Goal: Task Accomplishment & Management: Manage account settings

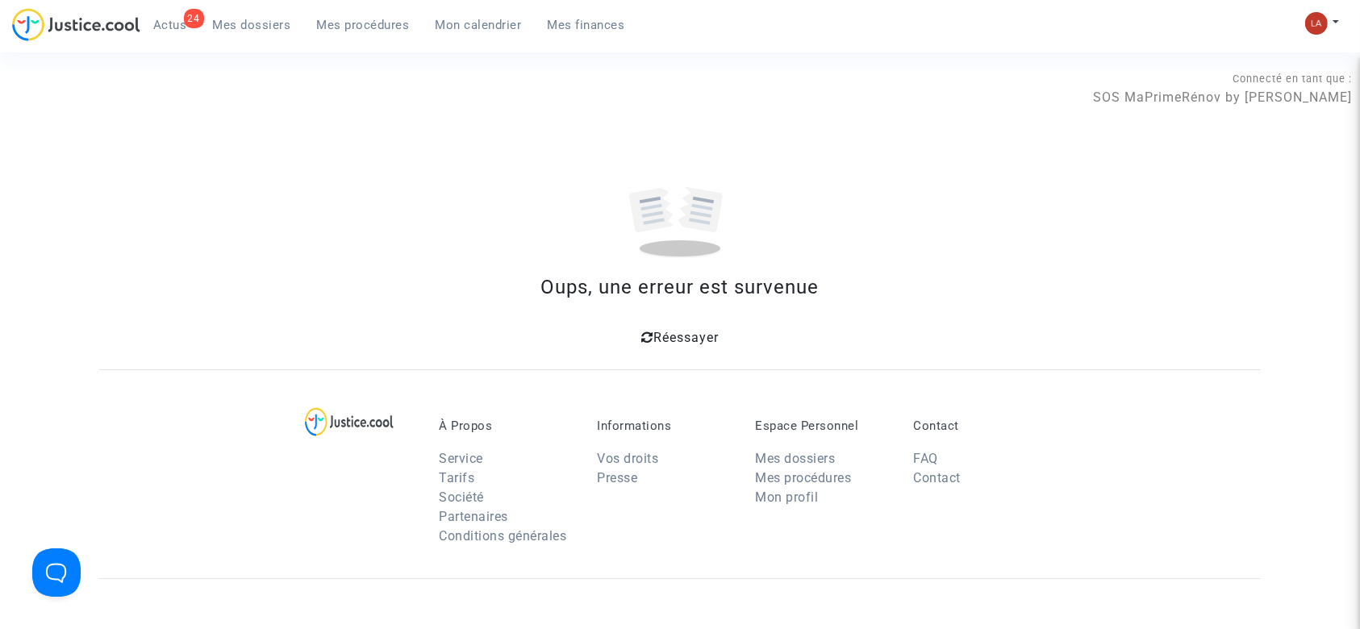
click at [247, 23] on span "Mes dossiers" at bounding box center [252, 25] width 78 height 15
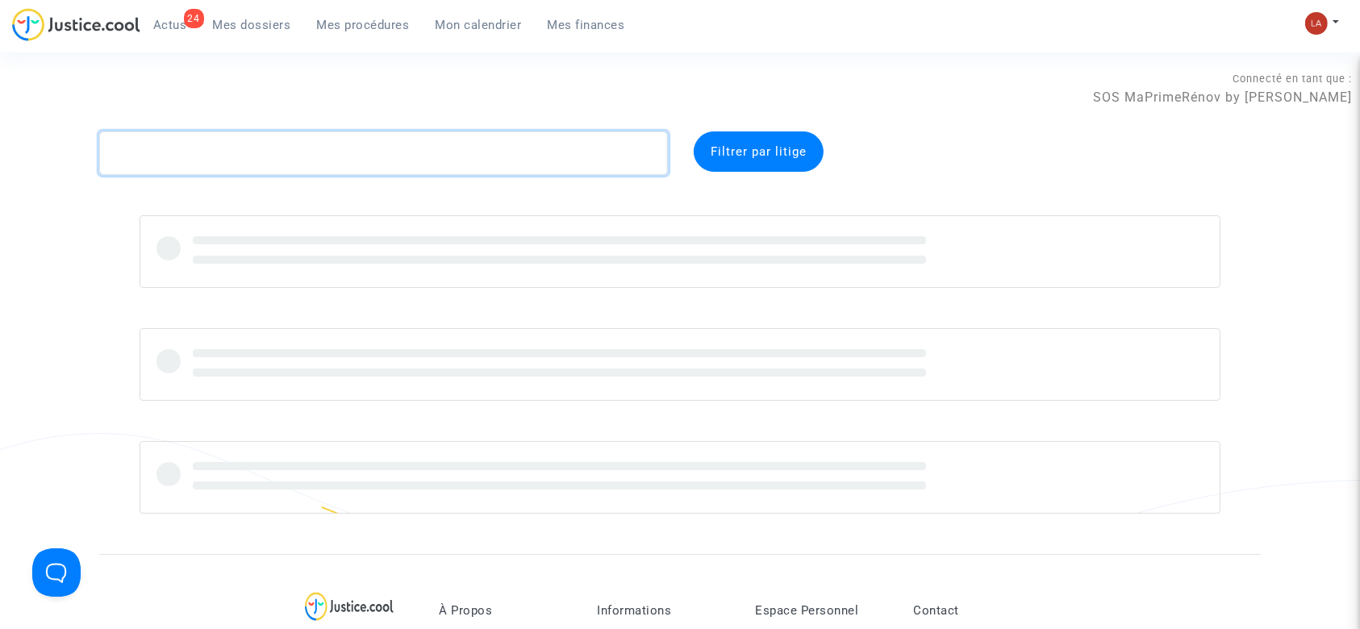
click at [165, 140] on textarea at bounding box center [383, 153] width 569 height 44
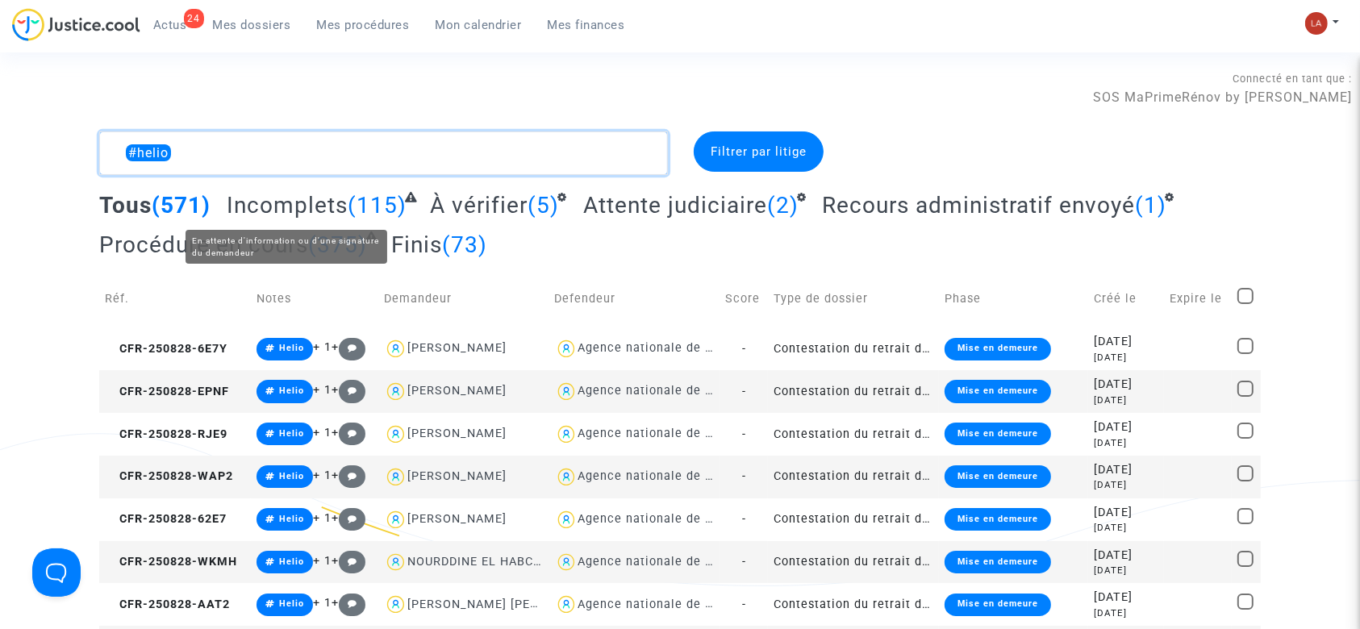
type textarea "#helio"
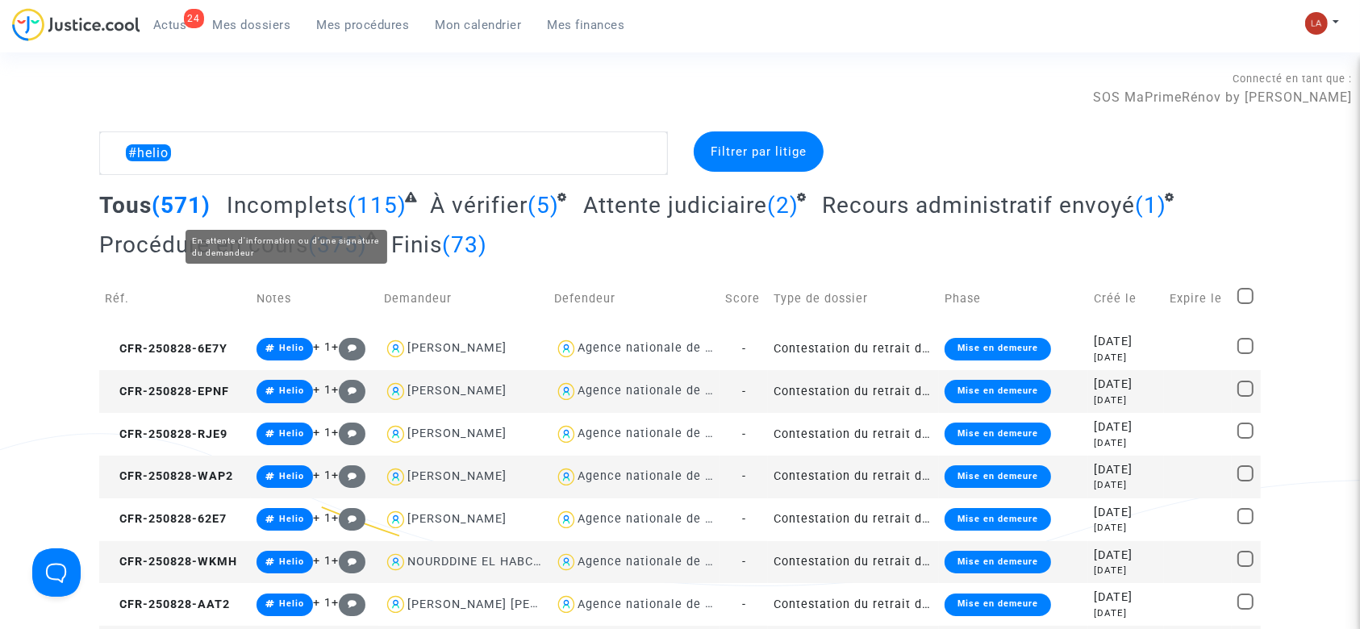
click at [303, 206] on span "Incomplets" at bounding box center [287, 205] width 121 height 27
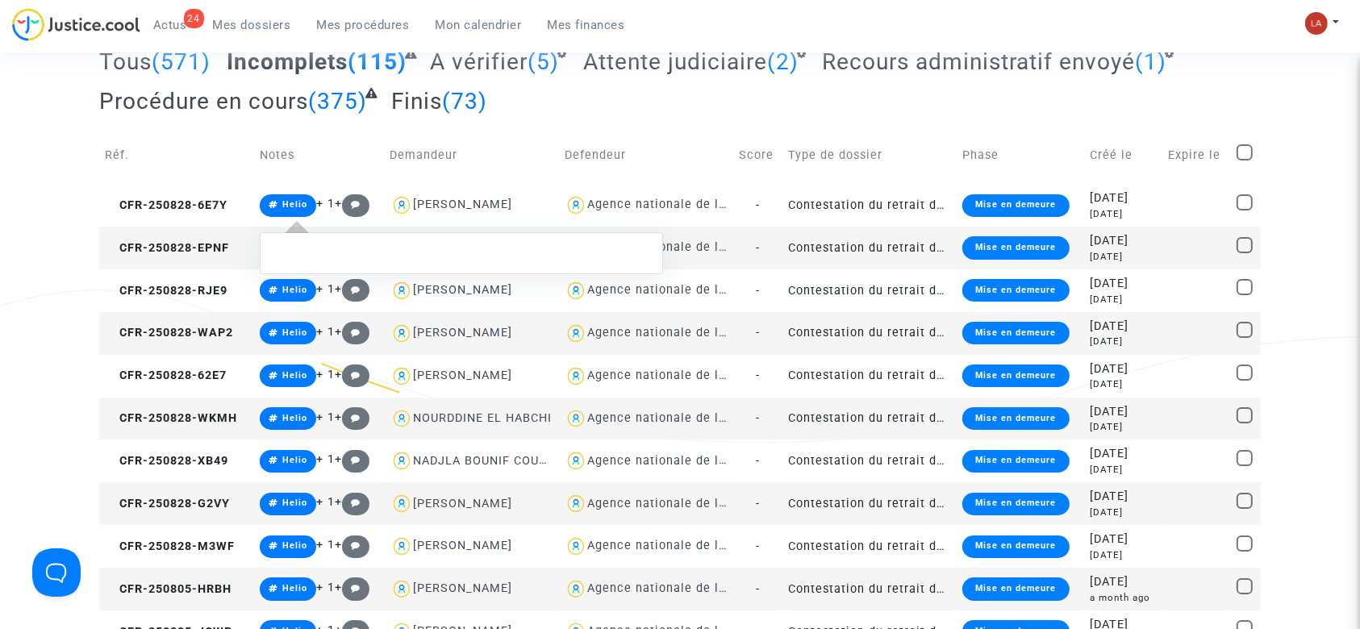
scroll to position [152, 0]
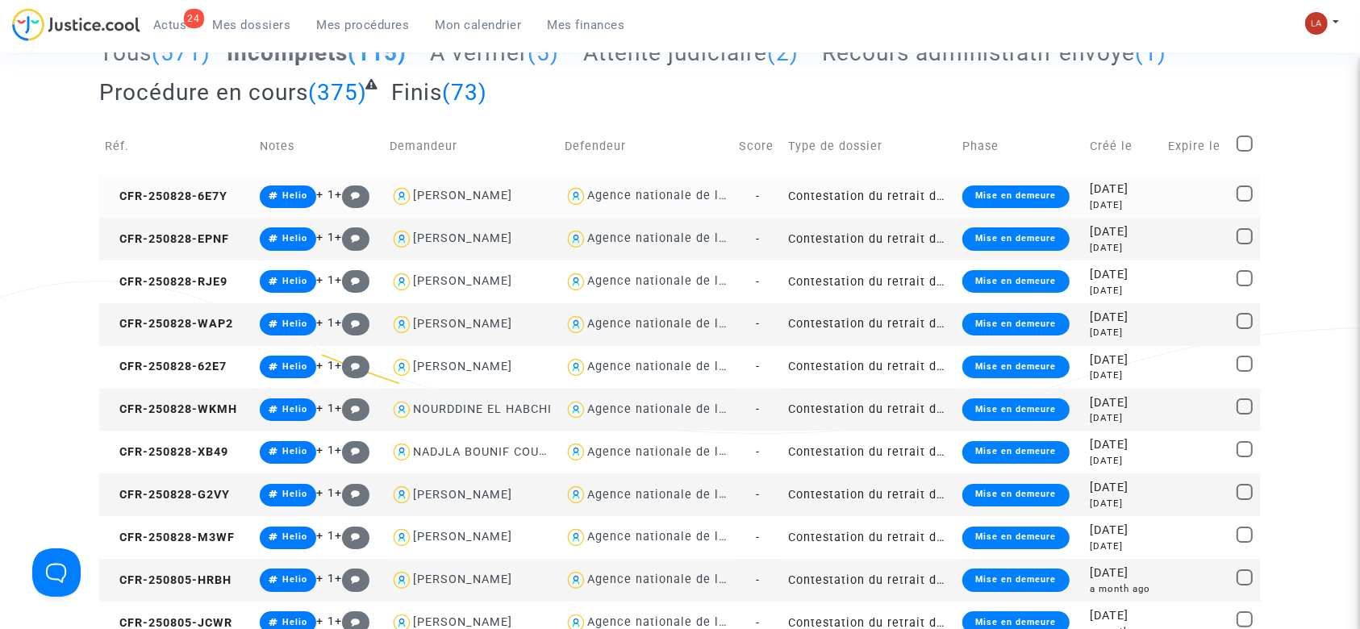
click at [148, 187] on td "CFR-250828-6E7Y" at bounding box center [176, 196] width 155 height 43
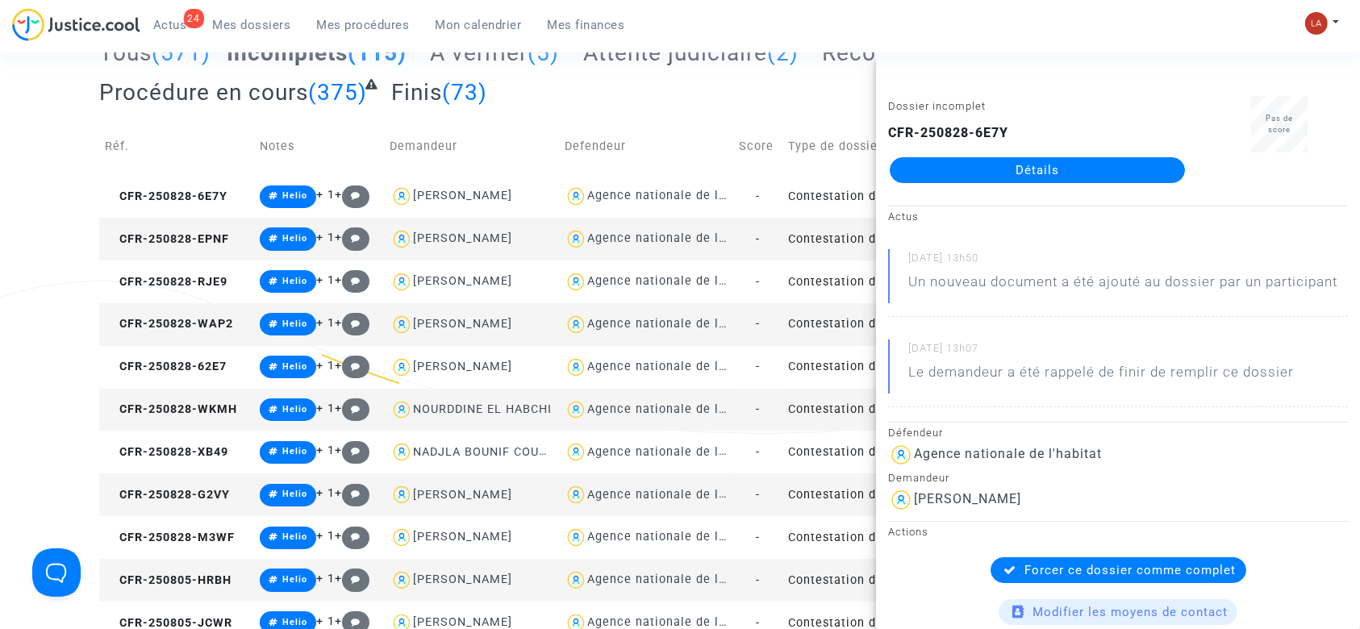
scroll to position [0, 0]
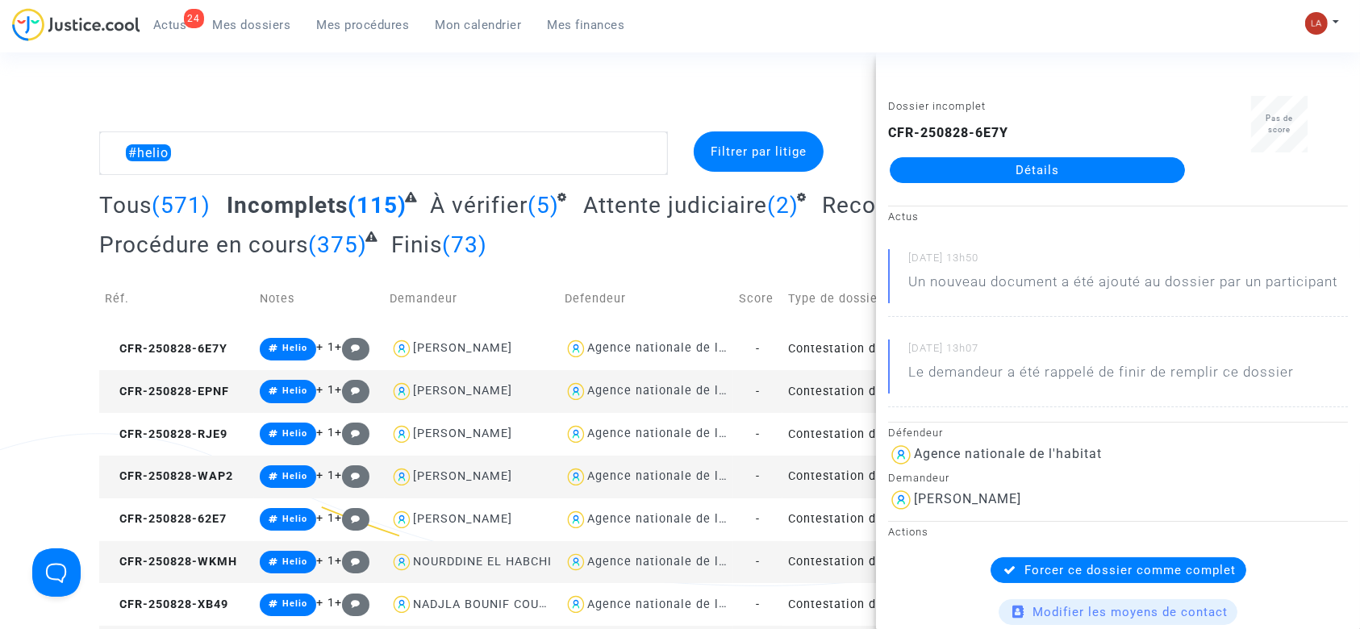
drag, startPoint x: 377, startPoint y: 9, endPoint x: 375, endPoint y: 19, distance: 10.6
click at [377, 9] on ul "24 Actus Mes dossiers Mes procédures Mon calendrier Mes finances" at bounding box center [389, 22] width 498 height 29
drag, startPoint x: 375, startPoint y: 19, endPoint x: 418, endPoint y: 23, distance: 42.9
click at [374, 20] on span "Mes procédures" at bounding box center [363, 25] width 93 height 15
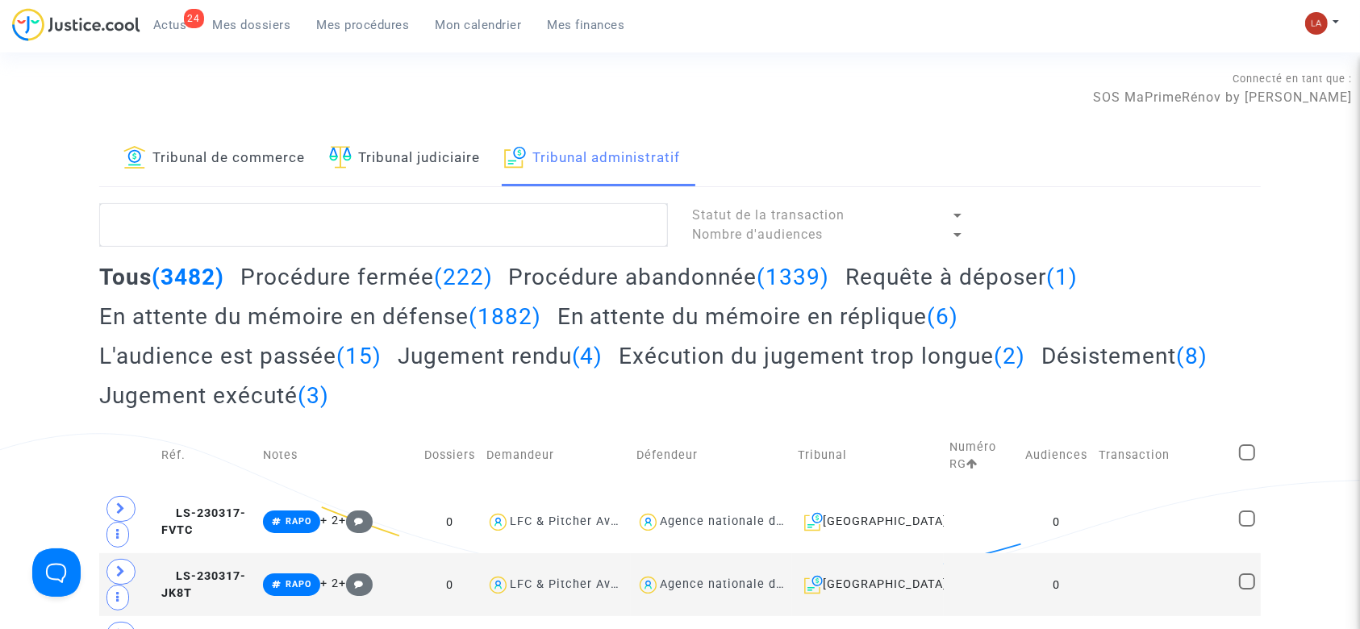
click at [224, 178] on link "Tribunal de commerce" at bounding box center [213, 158] width 181 height 55
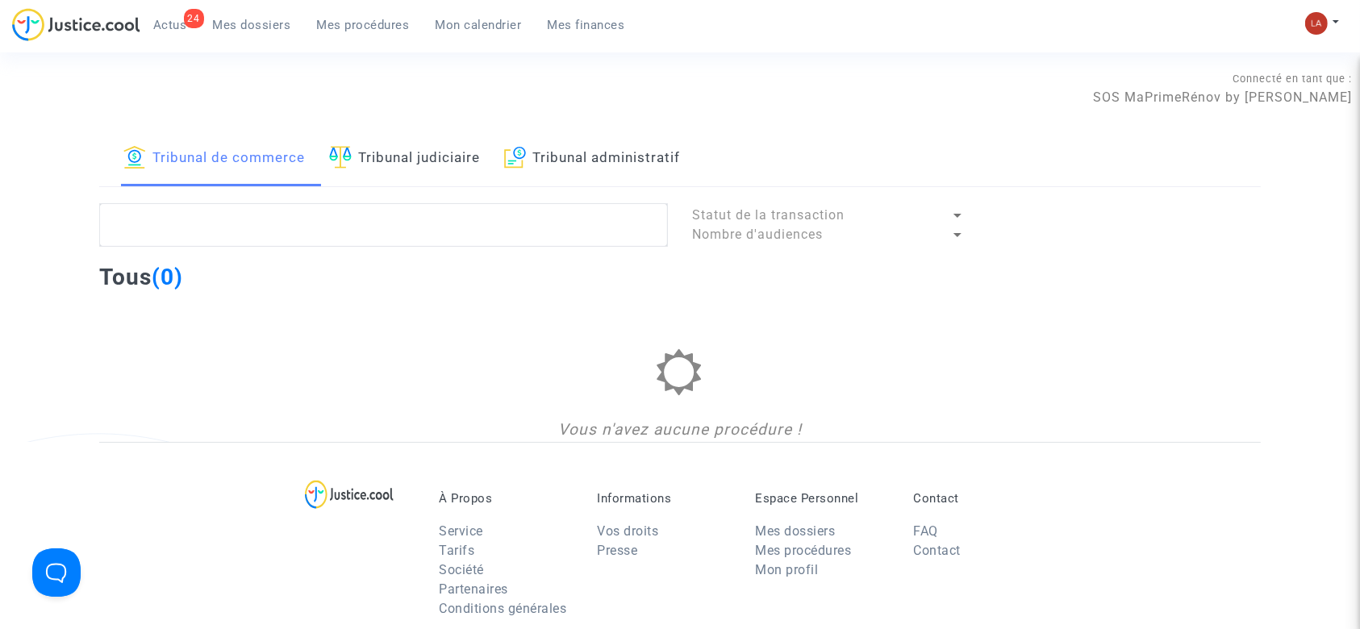
click at [267, 29] on span "Mes dossiers" at bounding box center [252, 25] width 78 height 15
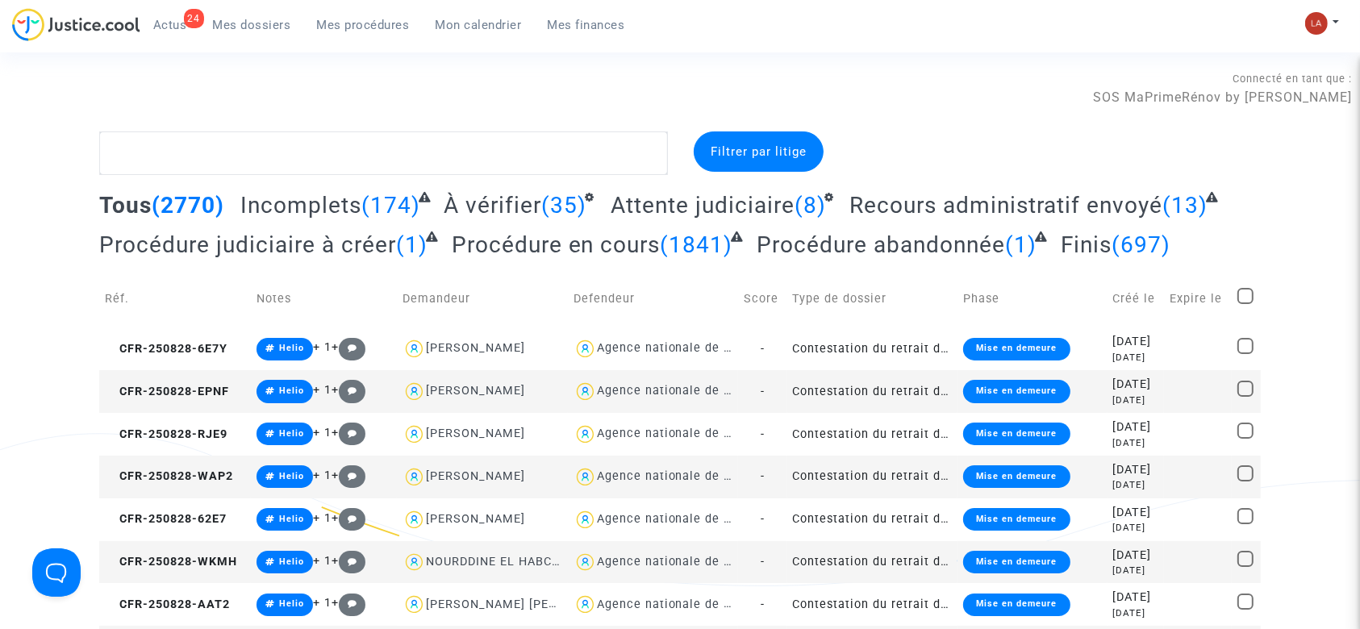
click at [367, 35] on link "Mes procédures" at bounding box center [363, 25] width 119 height 24
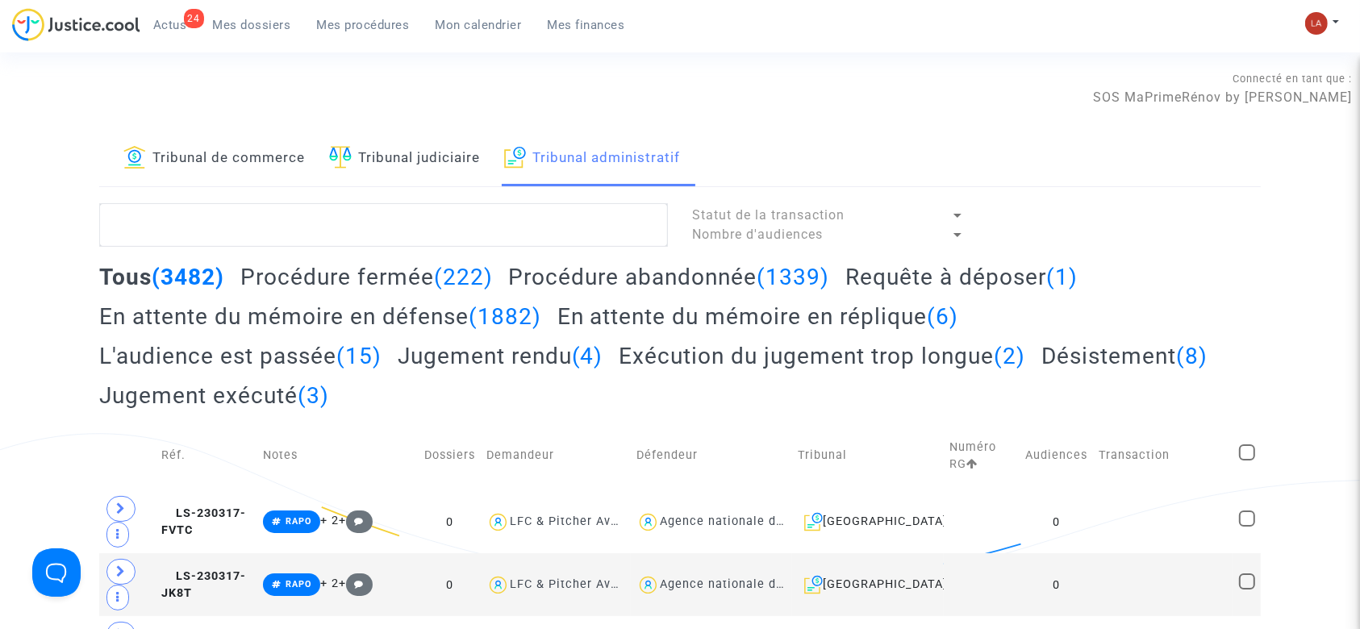
click at [190, 139] on link "Tribunal de commerce" at bounding box center [213, 158] width 181 height 55
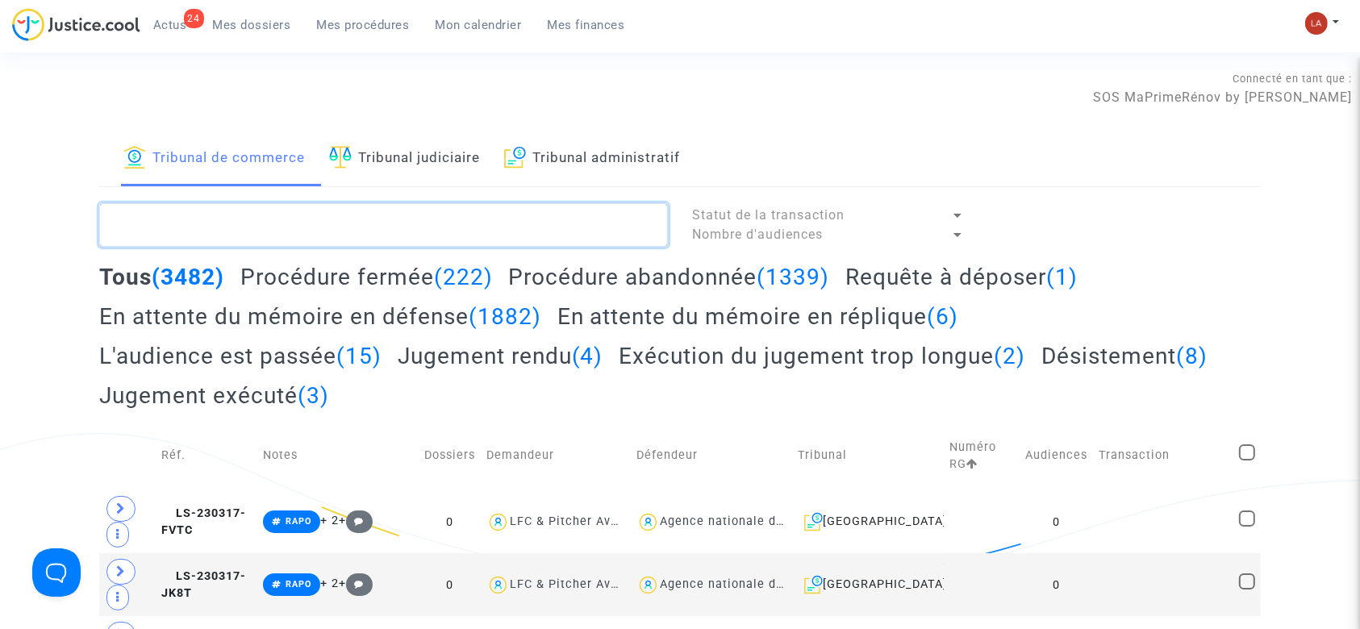
click at [244, 227] on textarea at bounding box center [383, 225] width 569 height 44
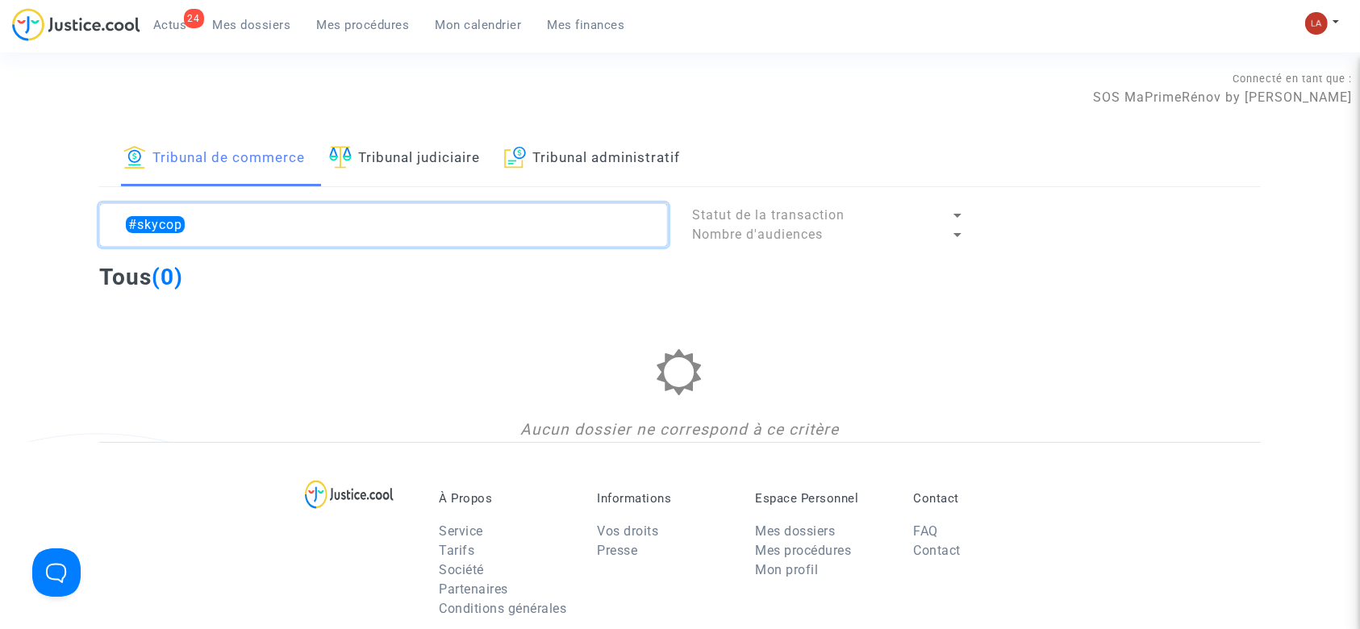
type textarea "#skycop"
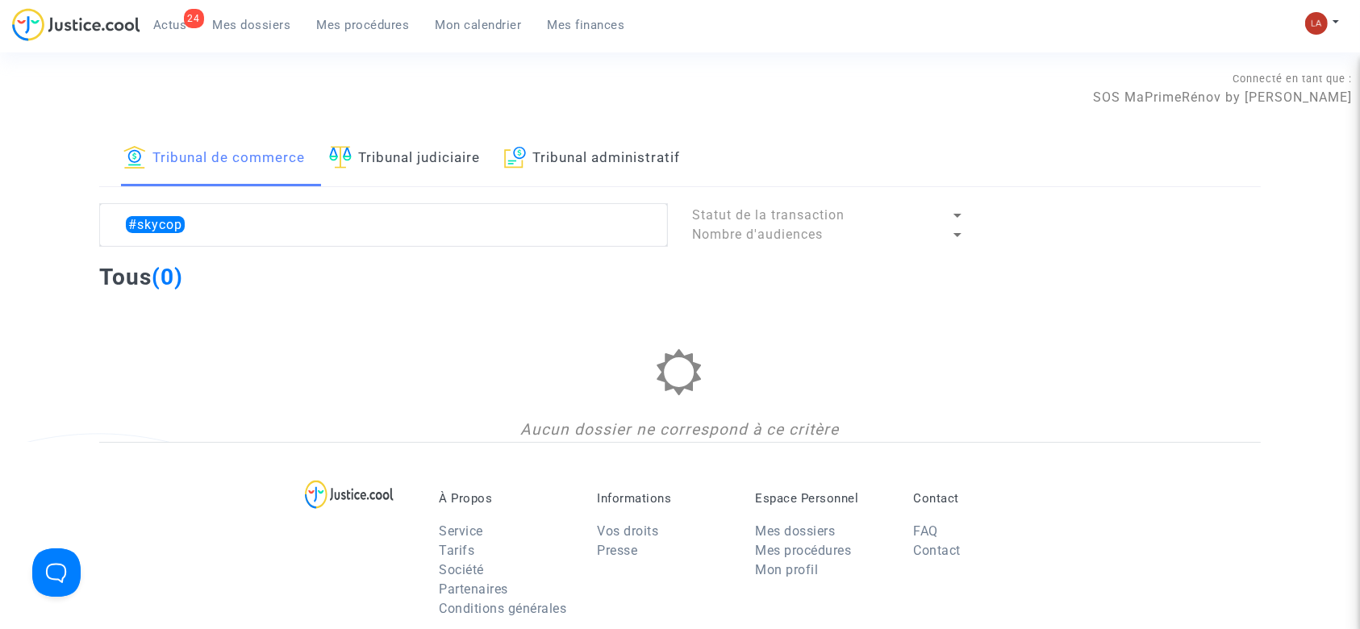
click at [1314, 10] on div "24 Actus Mes dossiers Mes procédures Mon calendrier Mes finances Mon profil Cha…" at bounding box center [680, 30] width 1360 height 44
click at [1315, 35] on div "Mon profil Changer de compte Paramètres Déconnexion" at bounding box center [1326, 31] width 44 height 40
click at [1312, 35] on div "Mon profil Changer de compte Paramètres Déconnexion" at bounding box center [1326, 31] width 44 height 40
click at [1312, 33] on img at bounding box center [1316, 23] width 23 height 23
click at [1308, 81] on link "Changer de compte" at bounding box center [1257, 83] width 163 height 26
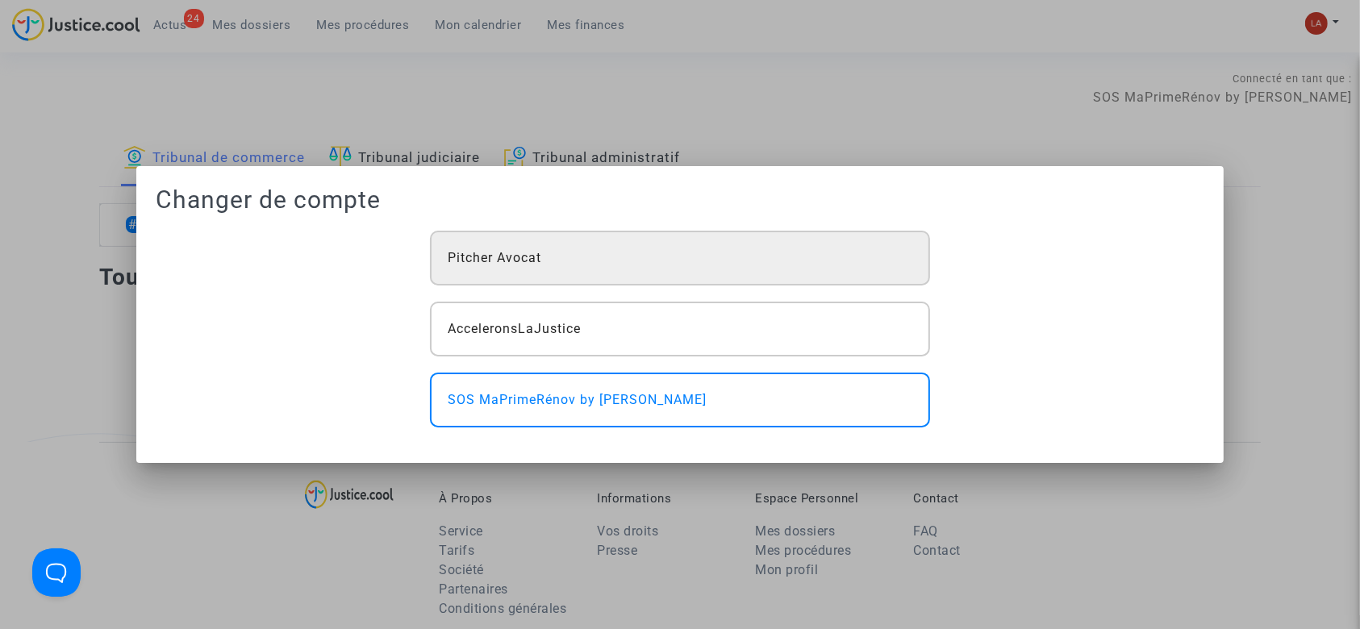
click at [757, 283] on div "Pitcher Avocat" at bounding box center [680, 258] width 500 height 55
